Goal: Task Accomplishment & Management: Complete application form

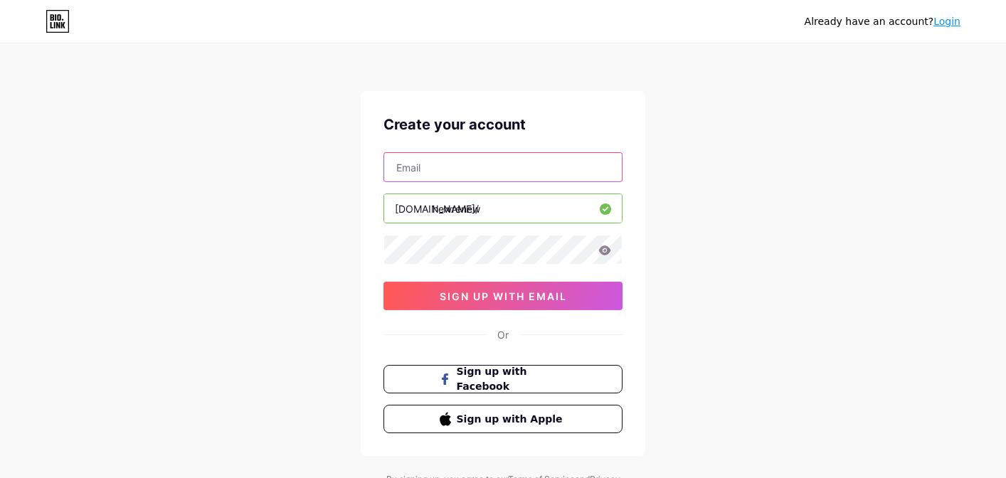
click at [445, 161] on input "text" at bounding box center [503, 167] width 238 height 28
type input "[EMAIL_ADDRESS][DOMAIN_NAME]"
click at [606, 252] on icon at bounding box center [605, 250] width 12 height 9
click at [606, 252] on icon at bounding box center [604, 251] width 12 height 10
click at [600, 252] on icon at bounding box center [605, 250] width 12 height 9
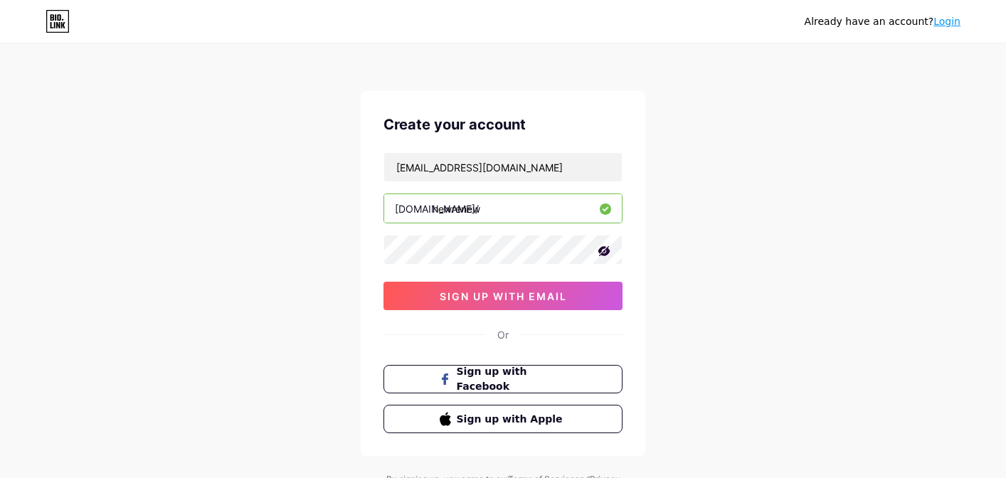
click at [610, 252] on icon at bounding box center [604, 251] width 14 height 14
click at [554, 292] on span "sign up with email" at bounding box center [503, 296] width 127 height 12
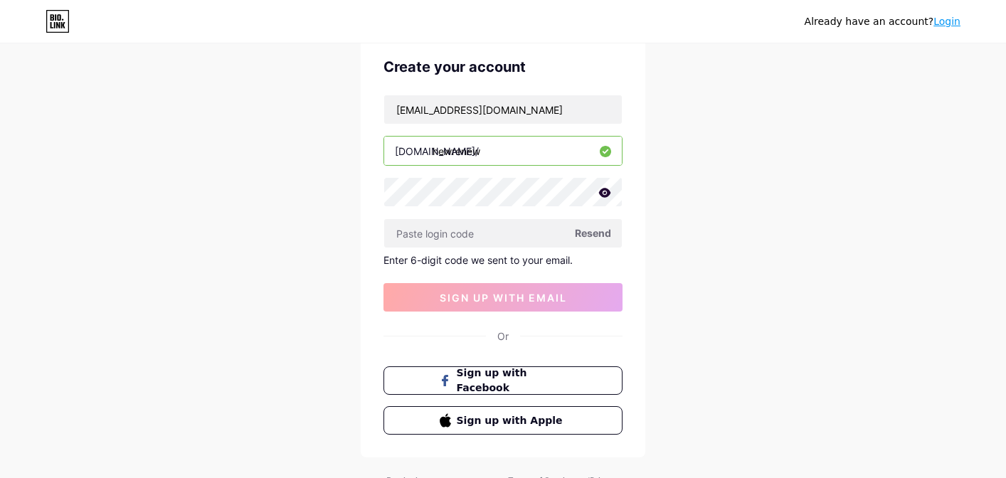
scroll to position [73, 0]
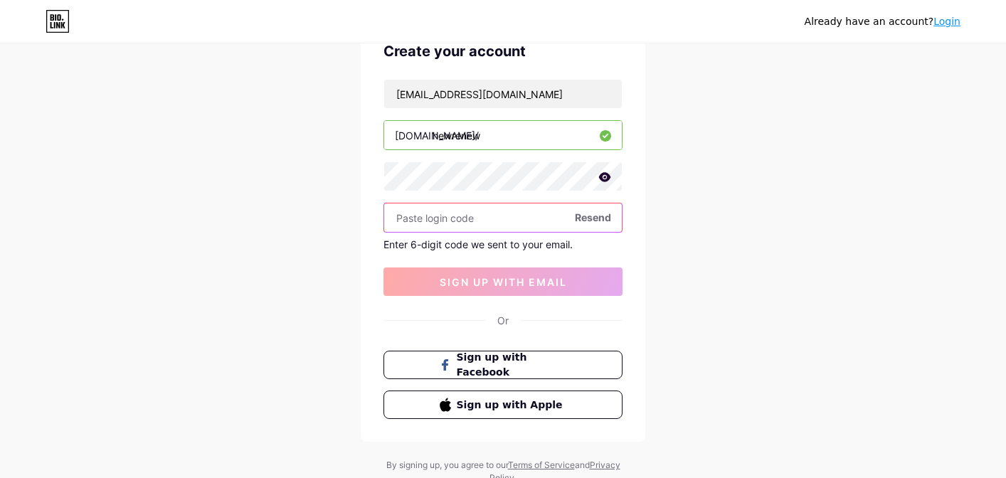
click at [447, 220] on input "text" at bounding box center [503, 218] width 238 height 28
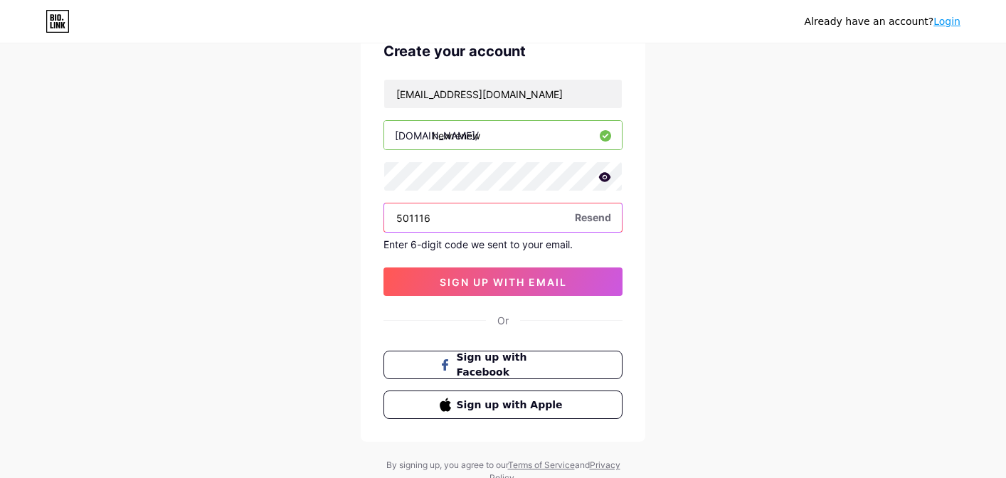
type input "501116"
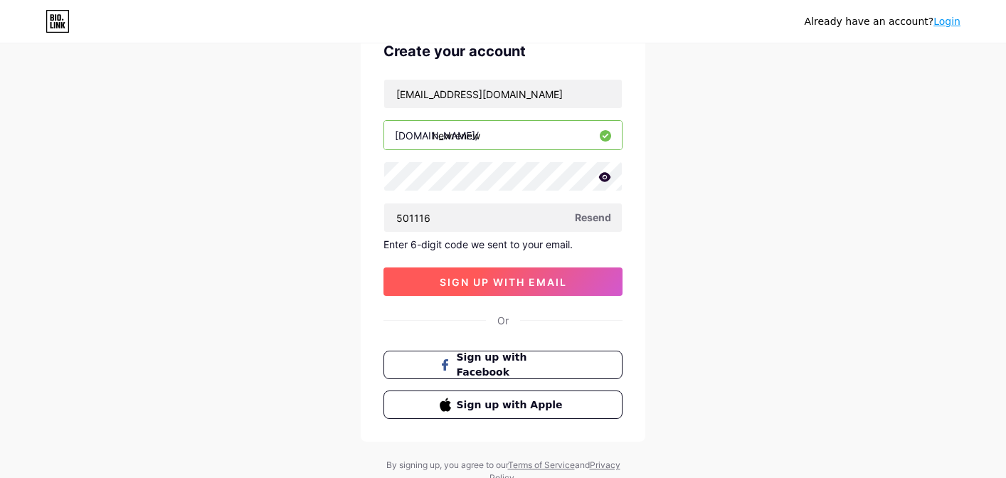
click at [492, 281] on span "sign up with email" at bounding box center [503, 282] width 127 height 12
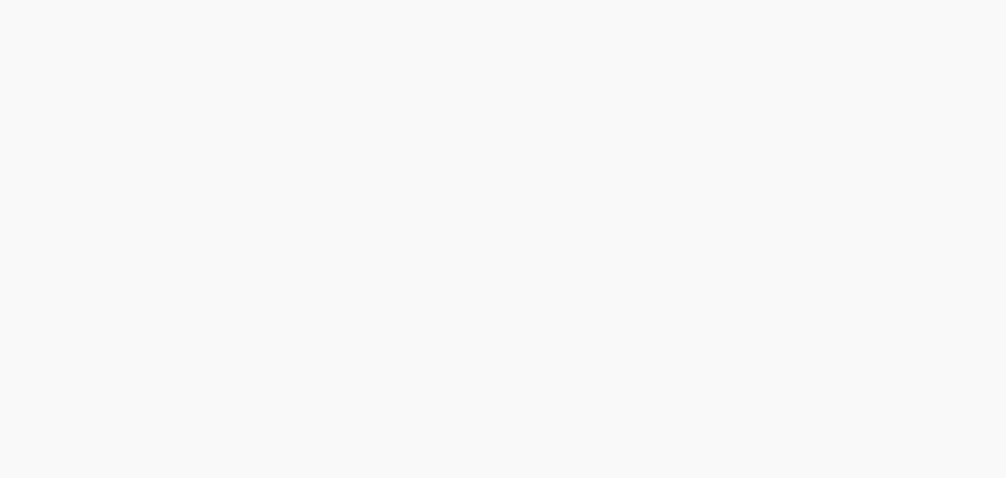
scroll to position [0, 0]
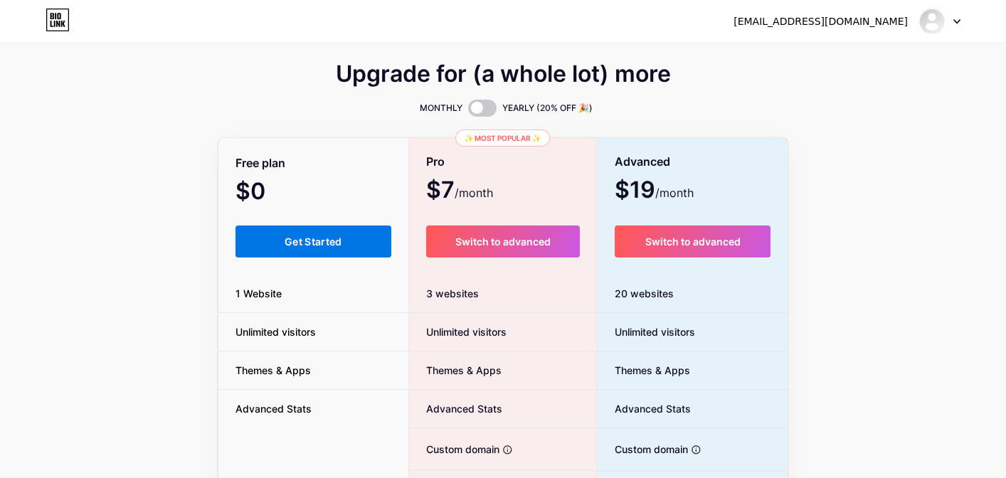
click at [285, 234] on button "Get Started" at bounding box center [314, 242] width 156 height 32
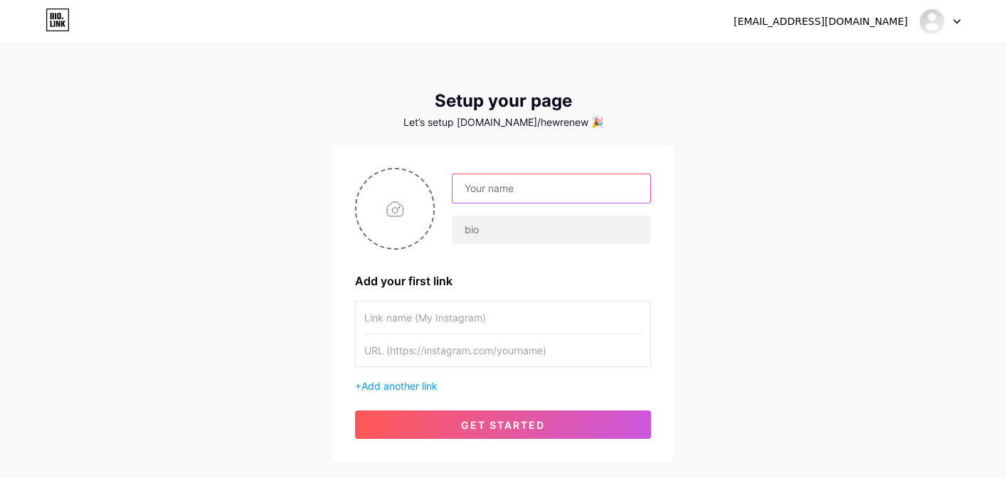
click at [532, 189] on input "text" at bounding box center [552, 188] width 198 height 28
type input "HEW Renew"
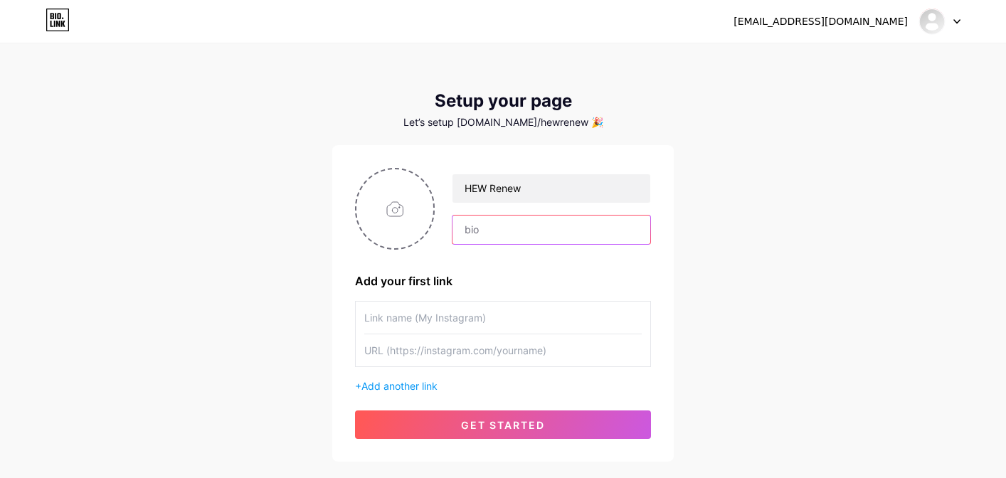
click at [532, 227] on input "text" at bounding box center [552, 230] width 198 height 28
click at [394, 212] on input "file" at bounding box center [395, 208] width 77 height 79
type input "C:\fakepath\Drone_South West Angle_dreamstime_xxl_207206227.jpg"
click at [508, 233] on input "text" at bounding box center [552, 230] width 198 height 28
type input "[DOMAIN_NAME]"
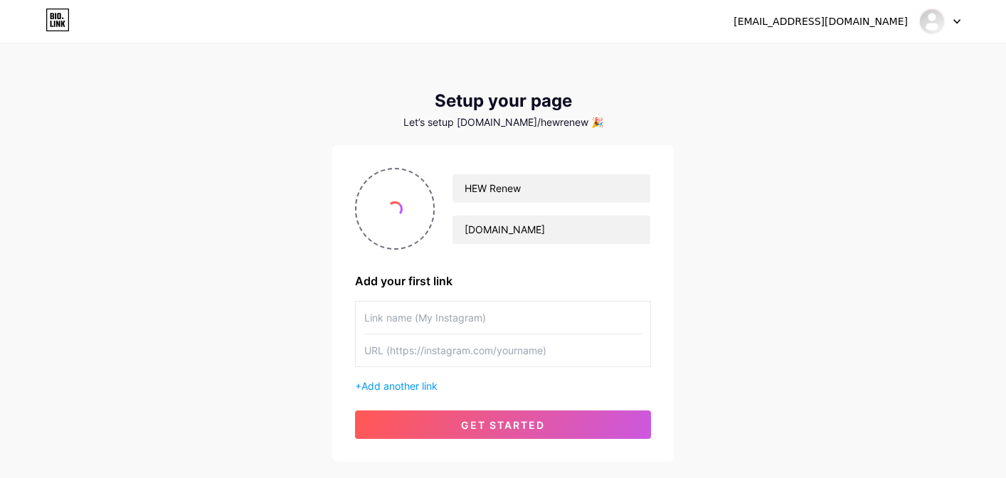
click at [507, 318] on input "text" at bounding box center [503, 318] width 278 height 32
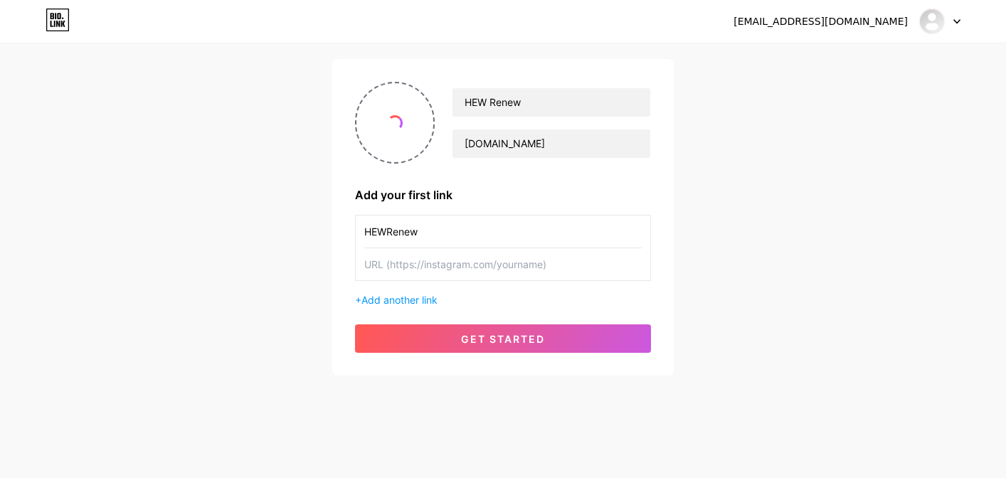
type input "HEWRenew"
click at [477, 268] on input "text" at bounding box center [503, 264] width 278 height 32
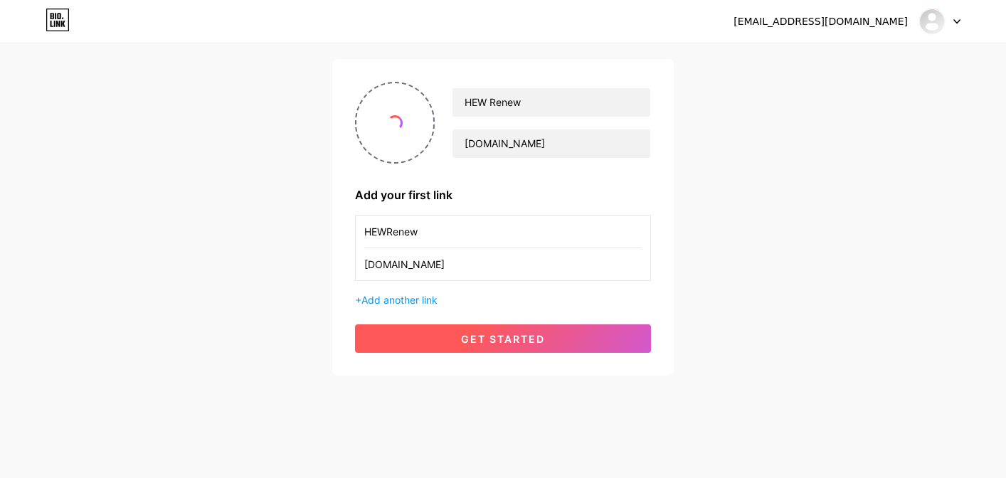
type input "[DOMAIN_NAME]"
click at [458, 340] on button "get started" at bounding box center [503, 339] width 296 height 28
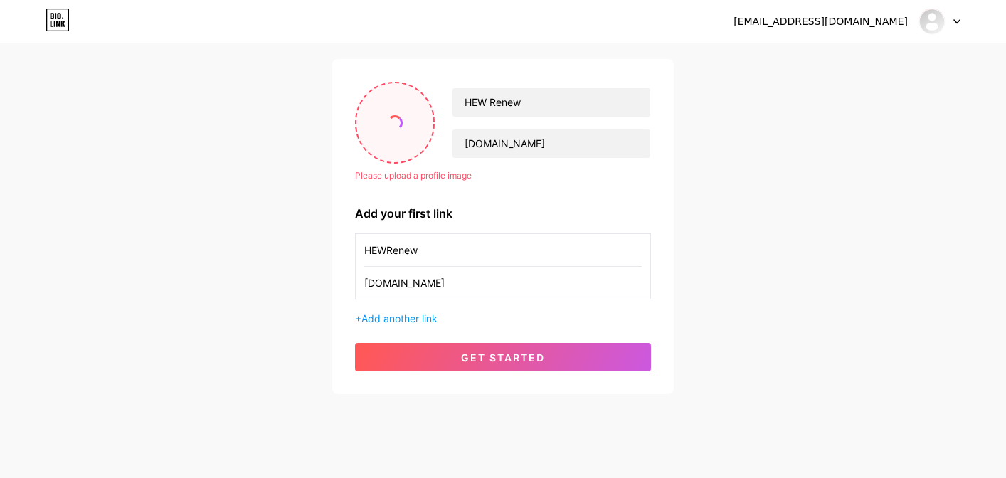
click at [401, 137] on input "file" at bounding box center [395, 122] width 77 height 79
click at [413, 320] on span "Add another link" at bounding box center [400, 318] width 76 height 12
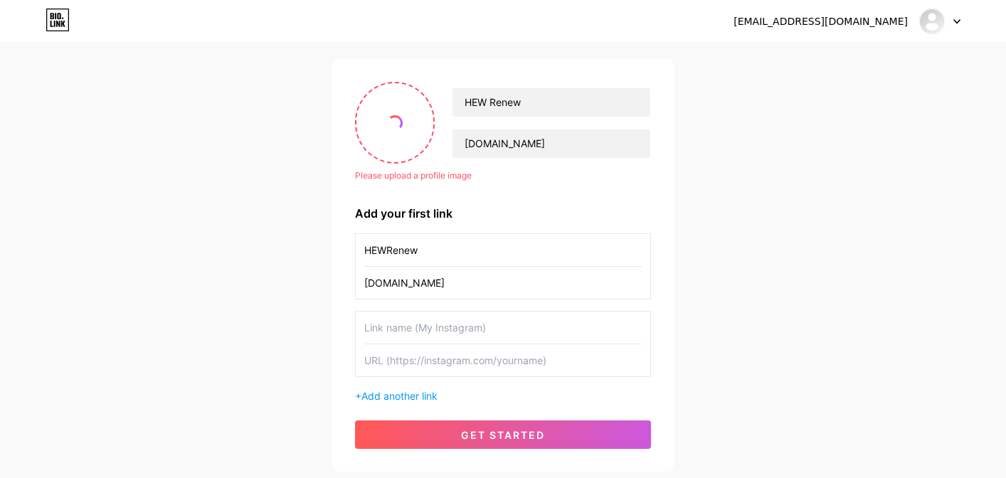
click at [388, 251] on input "HEWRenew" at bounding box center [503, 250] width 278 height 32
click at [423, 328] on input "text" at bounding box center [503, 328] width 278 height 32
drag, startPoint x: 459, startPoint y: 250, endPoint x: 340, endPoint y: 246, distance: 118.9
click at [340, 246] on div "Please upload a profile image HEW Renew [DOMAIN_NAME] Please upload a profile i…" at bounding box center [503, 265] width 342 height 413
type input "Community Needs Assessment Survey"
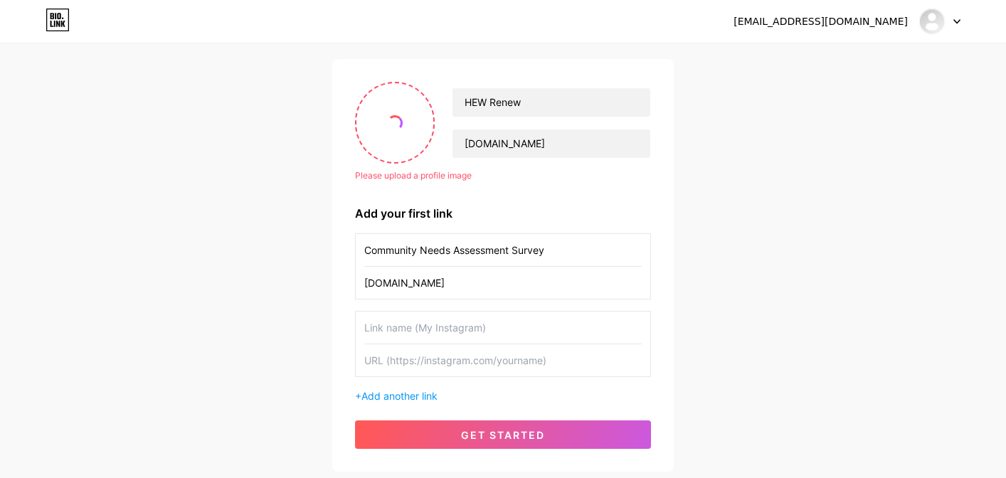
click at [488, 292] on input "[DOMAIN_NAME]" at bounding box center [503, 283] width 278 height 32
paste input "[URL][DOMAIN_NAME]"
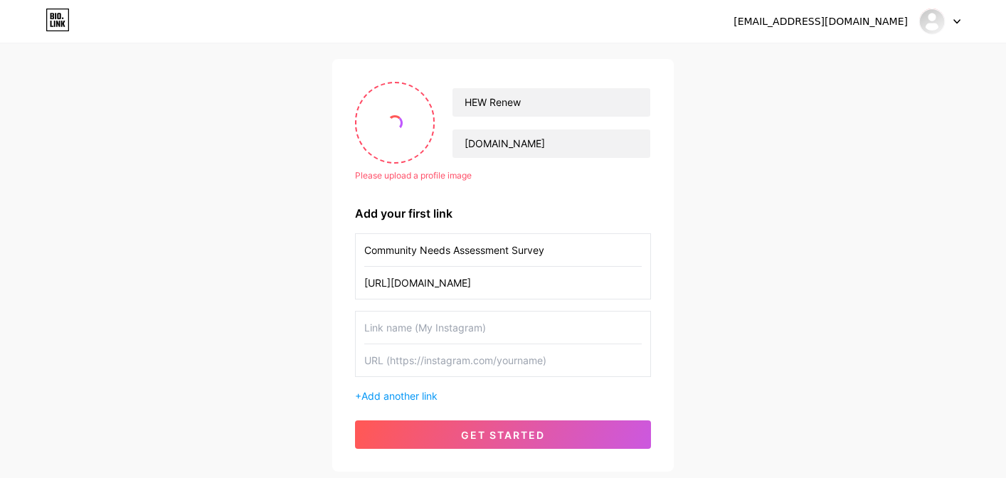
type input "[URL][DOMAIN_NAME]"
click at [257, 184] on div "[EMAIL_ADDRESS][DOMAIN_NAME] Dashboard Logout Setup your page Let’s setup [DOMA…" at bounding box center [503, 215] width 1006 height 603
click at [394, 127] on span at bounding box center [395, 123] width 20 height 20
click at [397, 119] on span at bounding box center [395, 122] width 19 height 19
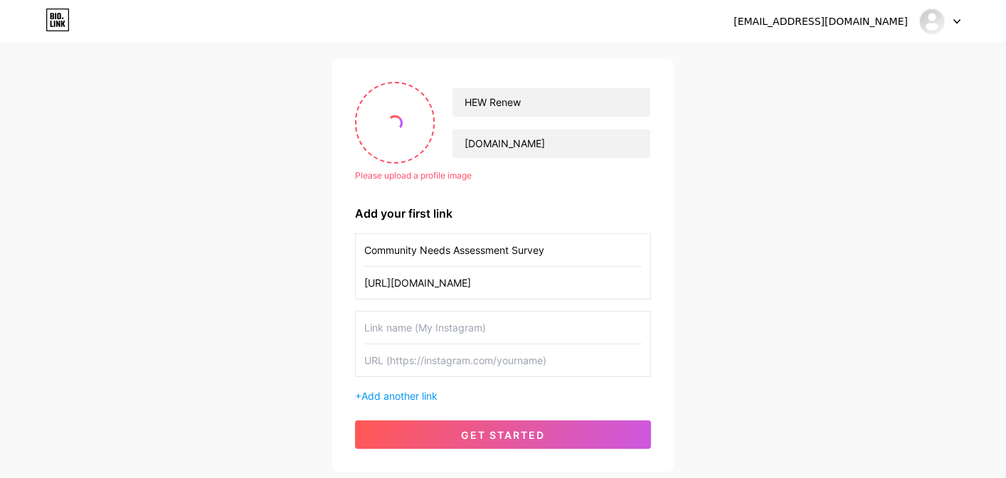
click at [524, 176] on div "Please upload a profile image" at bounding box center [503, 175] width 296 height 13
click at [384, 133] on input "file" at bounding box center [395, 122] width 77 height 79
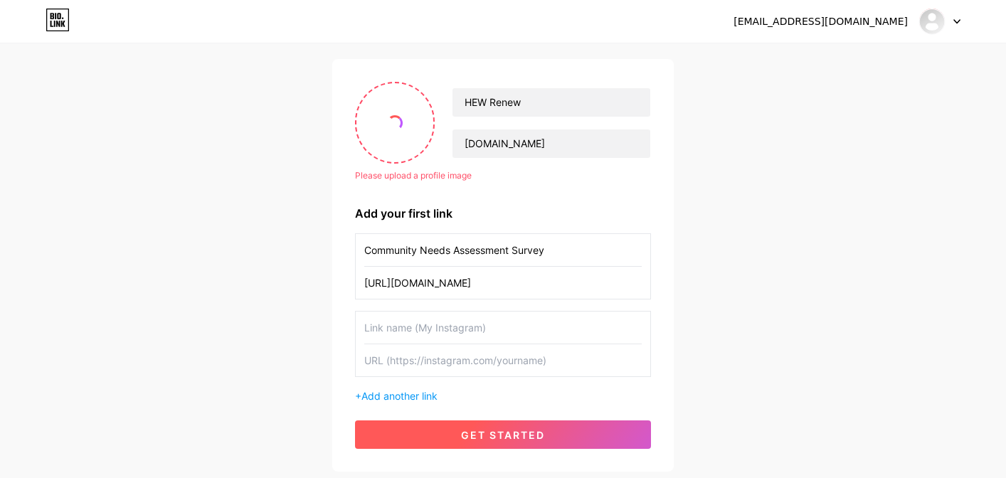
click at [491, 446] on button "get started" at bounding box center [503, 435] width 296 height 28
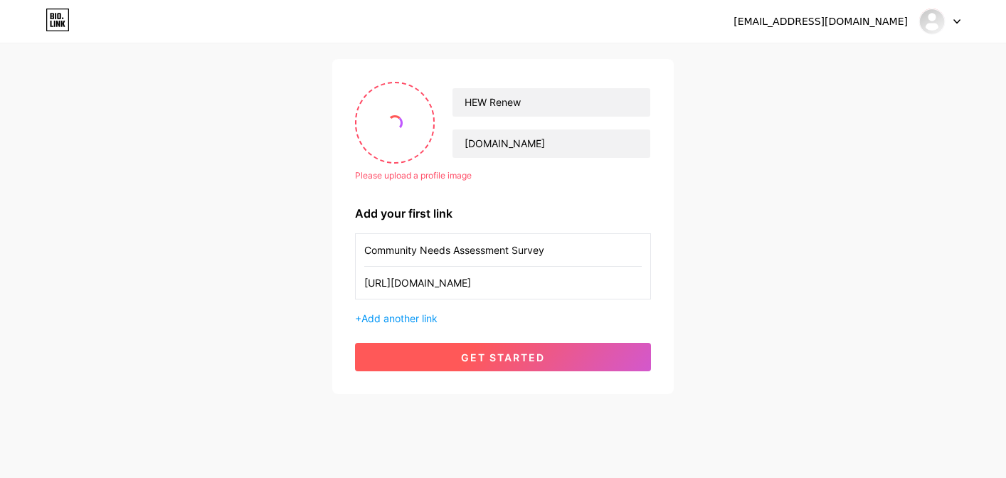
click at [495, 356] on span "get started" at bounding box center [503, 358] width 84 height 12
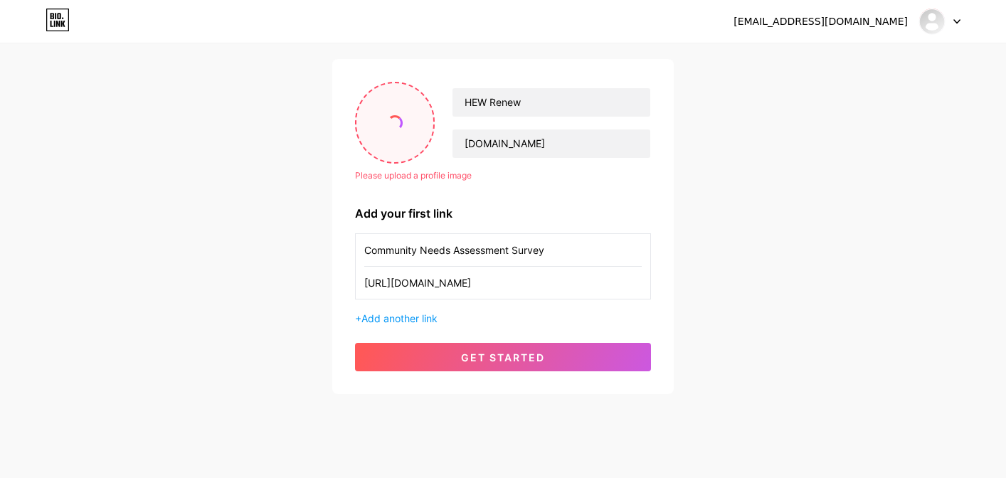
click at [396, 123] on span at bounding box center [394, 122] width 17 height 17
click at [396, 134] on input "file" at bounding box center [395, 122] width 77 height 79
type input "C:\fakepath\Social Post #005.png"
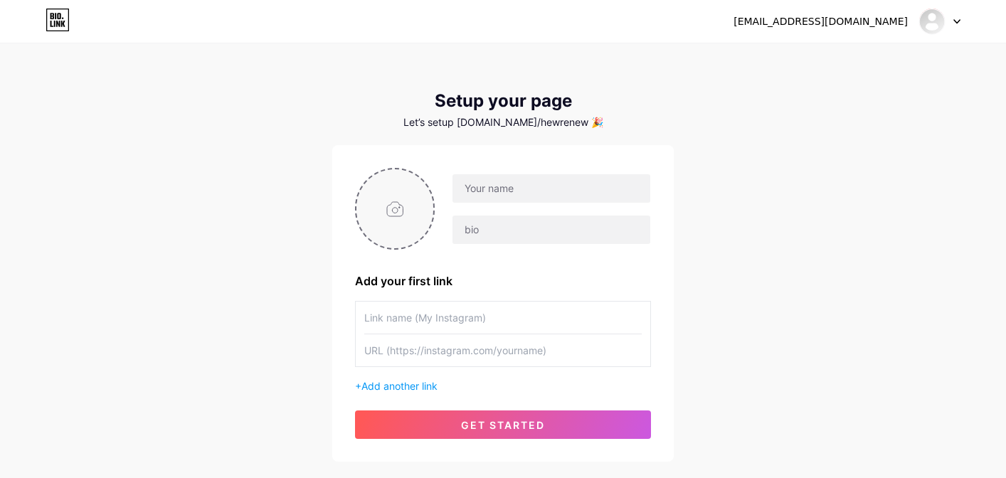
click at [407, 212] on input "file" at bounding box center [395, 208] width 77 height 79
type input "C:\fakepath\Social Post #005.png"
click at [561, 192] on input "text" at bounding box center [552, 188] width 198 height 28
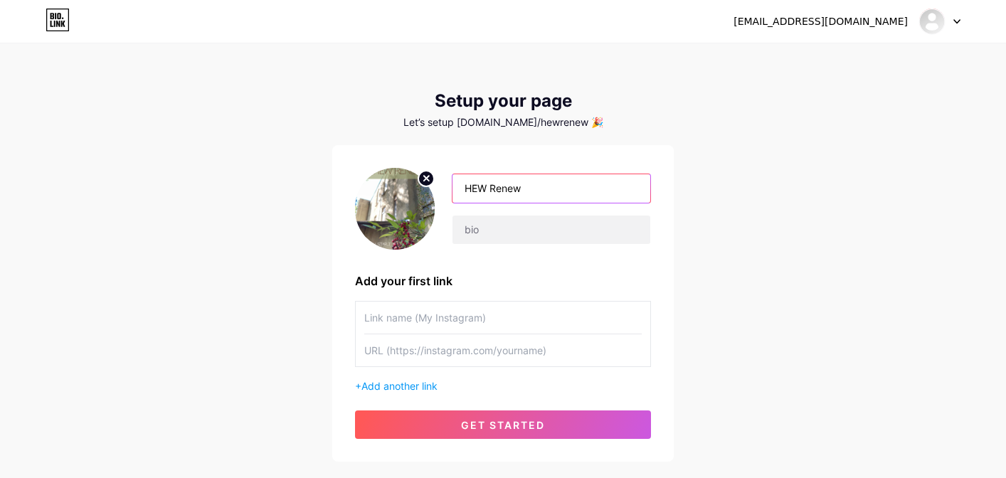
type input "HEW Renew"
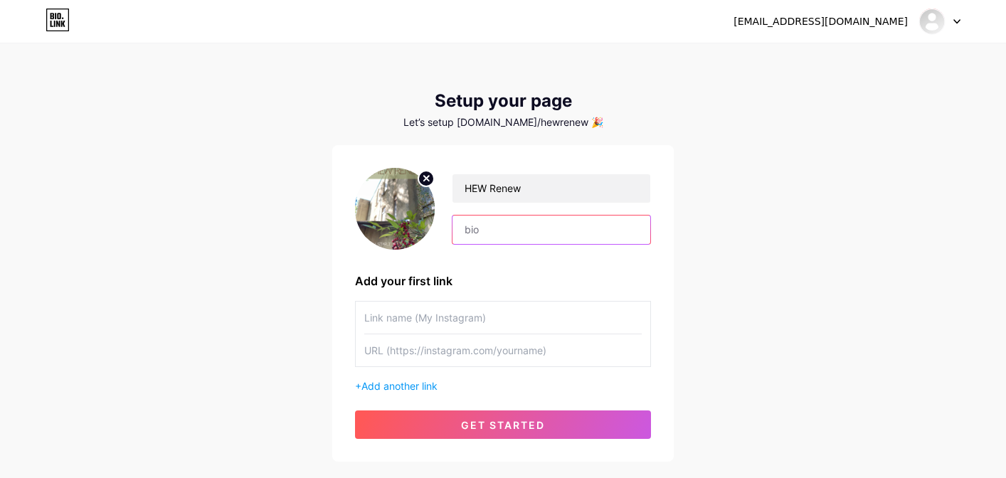
click at [495, 236] on input "text" at bounding box center [552, 230] width 198 height 28
type input "[DOMAIN_NAME]"
click at [426, 351] on input "text" at bounding box center [503, 350] width 278 height 32
paste input "[URL][DOMAIN_NAME]"
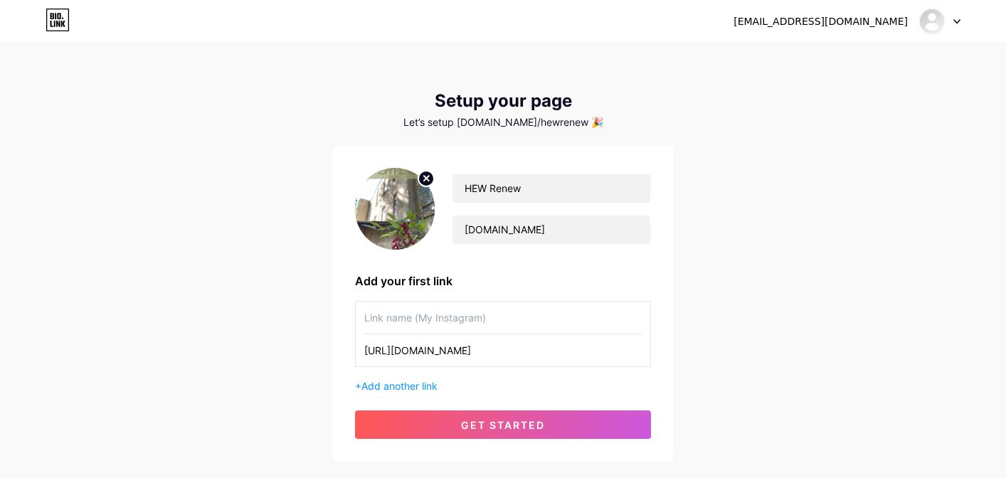
type input "[URL][DOMAIN_NAME]"
click at [423, 320] on input "text" at bounding box center [503, 318] width 278 height 32
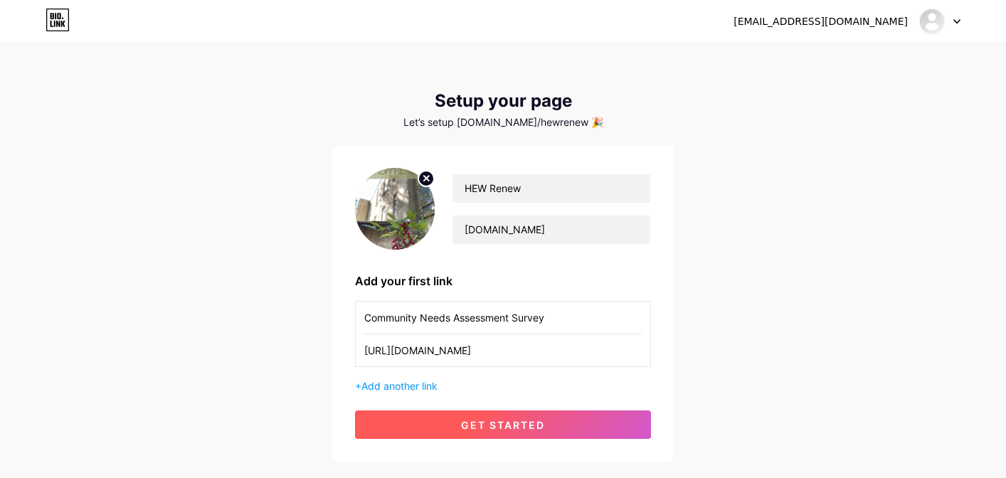
type input "Community Needs Assessment Survey"
click at [486, 429] on span "get started" at bounding box center [503, 425] width 84 height 12
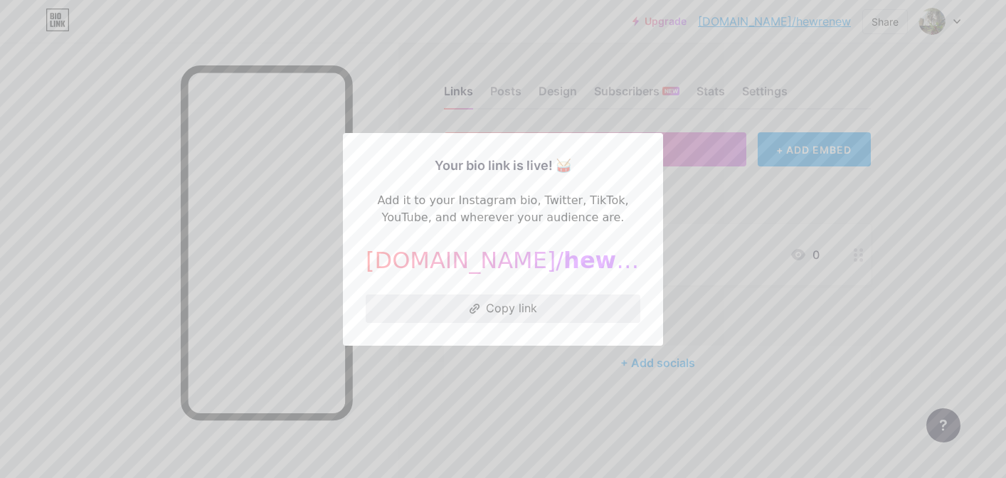
click at [513, 306] on button "Copy link" at bounding box center [503, 309] width 275 height 28
click at [492, 310] on button "Copy link" at bounding box center [503, 309] width 275 height 28
